Goal: Check status: Check status

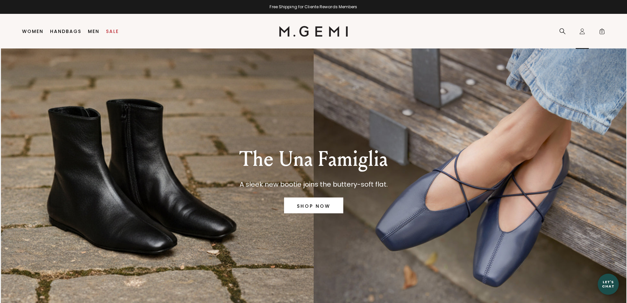
click at [582, 31] on icon "Icons/20x20/profile@2x" at bounding box center [582, 31] width 7 height 7
click at [581, 33] on icon "Icons/20x20/profile@2x" at bounding box center [582, 31] width 7 height 7
click at [579, 48] on div "Icons/20x20/profile@2x Sign Out Orders Rewards Refer a Friend Address Book Call…" at bounding box center [582, 31] width 13 height 35
click at [404, 37] on nav "Search Icons/20x20/profile@2x Sign Out Orders Rewards Refer a Friend Address Bo…" at bounding box center [478, 31] width 261 height 35
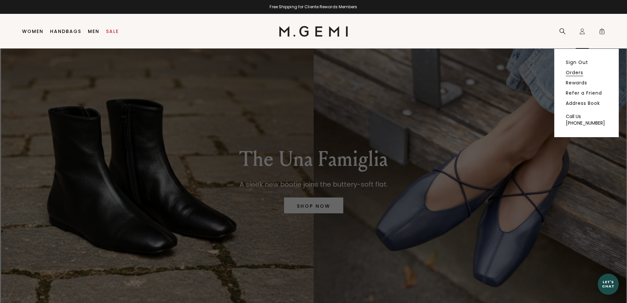
click at [580, 70] on link "Orders" at bounding box center [574, 72] width 17 height 6
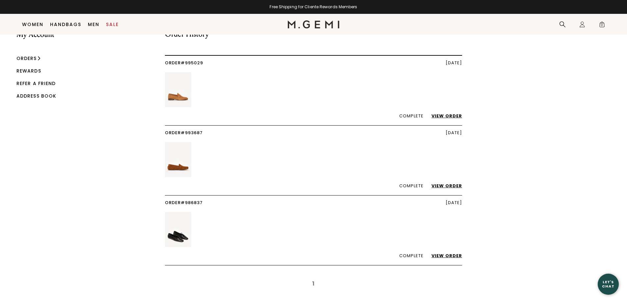
scroll to position [19, 0]
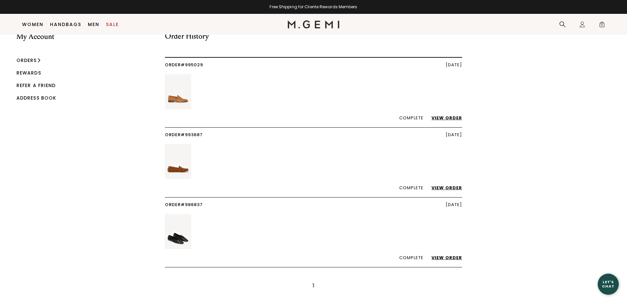
click at [445, 115] on link "View Order" at bounding box center [443, 118] width 37 height 6
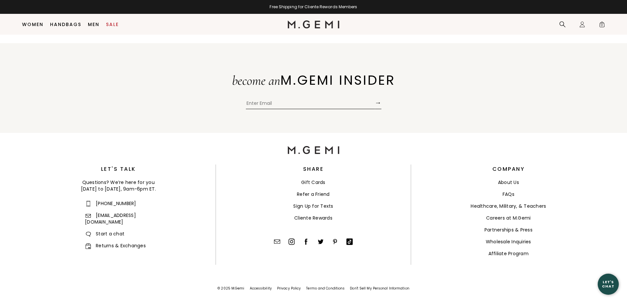
scroll to position [265, 0]
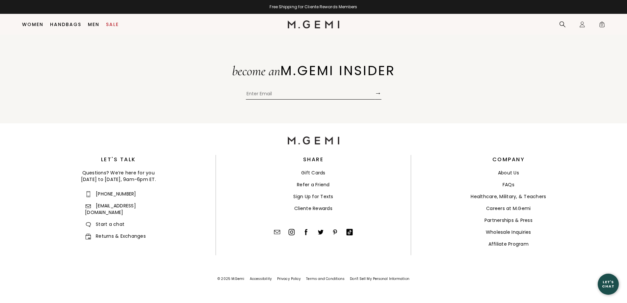
click at [112, 225] on ul "+1-844-574-4364 assistant@mgemi.com Start a chat Returns & Exchanges" at bounding box center [118, 214] width 67 height 49
click at [275, 92] on input "Enter Email" at bounding box center [310, 95] width 129 height 10
type input "louise.mallette@yahoo.com"
click at [378, 92] on button "→" at bounding box center [378, 93] width 7 height 13
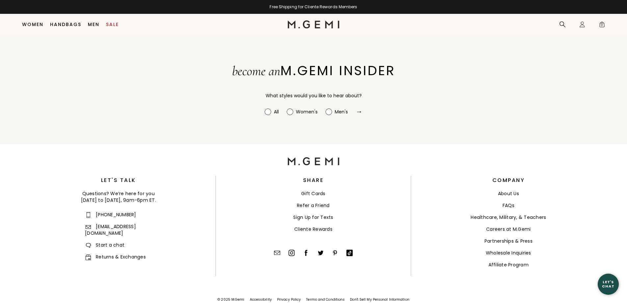
radio input "true"
click at [288, 113] on circle at bounding box center [290, 111] width 6 height 6
click at [265, 108] on input "Women's" at bounding box center [265, 108] width 0 height 0
radio input "true"
click at [358, 111] on button "→" at bounding box center [359, 111] width 7 height 13
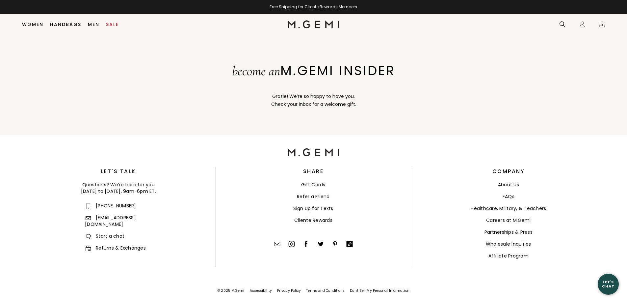
click at [107, 244] on link "Returns & Exchanges" at bounding box center [115, 247] width 61 height 7
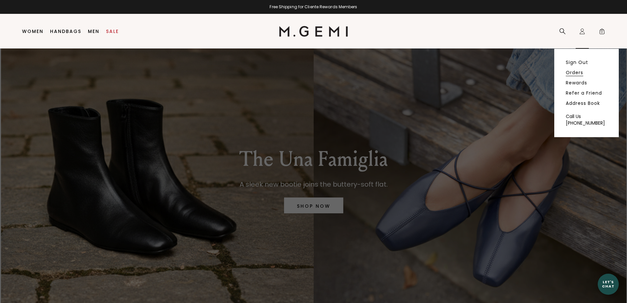
click at [573, 71] on link "Orders" at bounding box center [574, 72] width 17 height 6
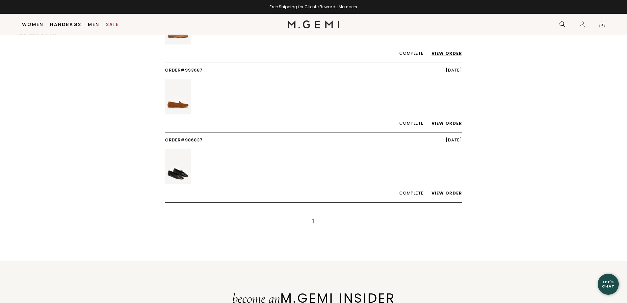
scroll to position [85, 0]
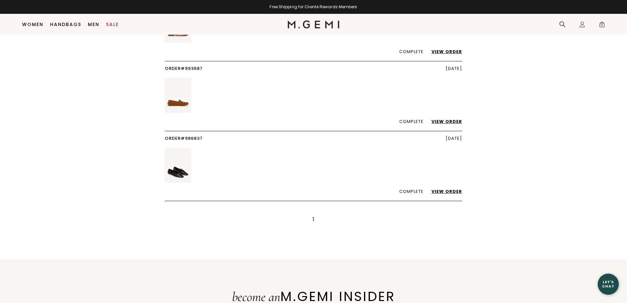
click at [453, 120] on link "View Order" at bounding box center [443, 121] width 37 height 6
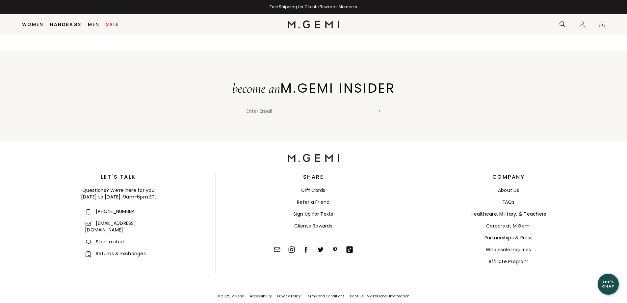
scroll to position [271, 0]
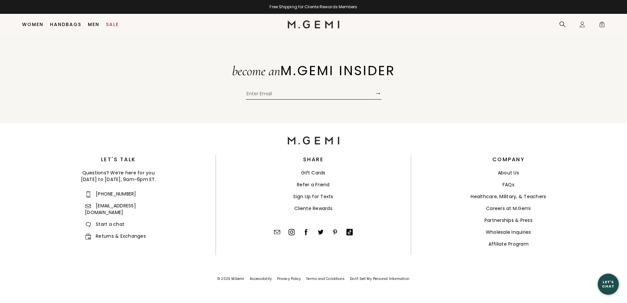
click at [109, 232] on link "Returns & Exchanges" at bounding box center [115, 235] width 61 height 7
